Goal: Task Accomplishment & Management: Manage account settings

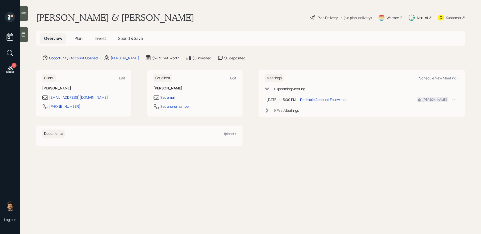
click at [100, 36] on span "Invest" at bounding box center [100, 39] width 11 height 6
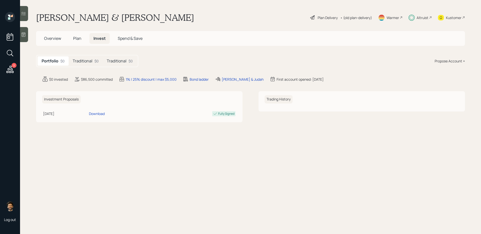
click at [96, 62] on div "$0" at bounding box center [96, 60] width 4 height 5
